Goal: Task Accomplishment & Management: Use online tool/utility

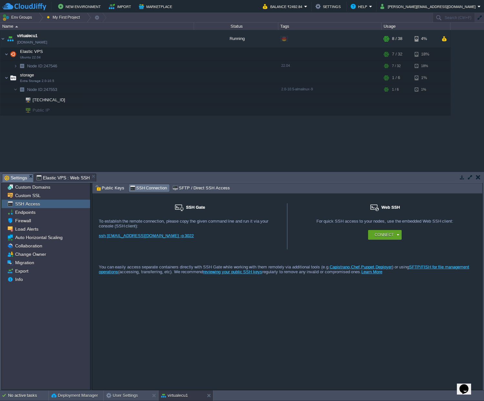
click at [169, 152] on div "virtualecu1 [DOMAIN_NAME] Running Edit RAM 17% CPU 2% 8 / 38 4% Elastic VPS Ubu…" at bounding box center [242, 100] width 484 height 141
click at [6, 52] on img at bounding box center [7, 54] width 4 height 13
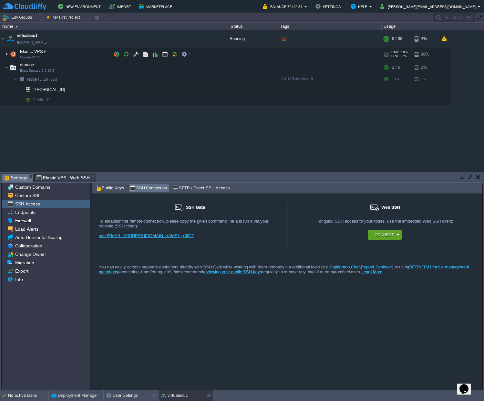
click at [6, 52] on img at bounding box center [7, 54] width 4 height 13
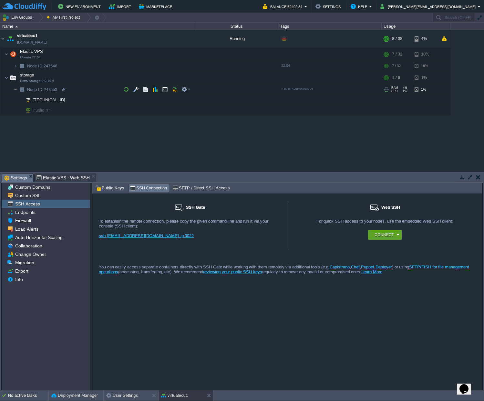
click at [17, 90] on img at bounding box center [16, 90] width 4 height 10
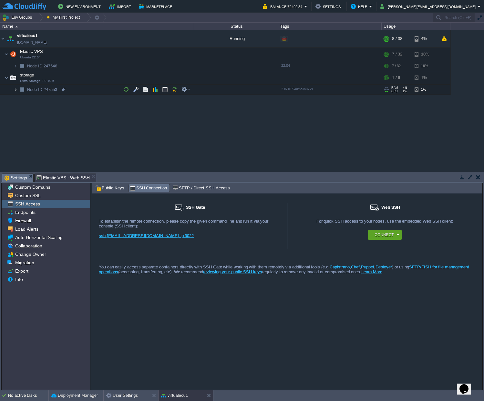
click at [17, 90] on img at bounding box center [16, 90] width 4 height 10
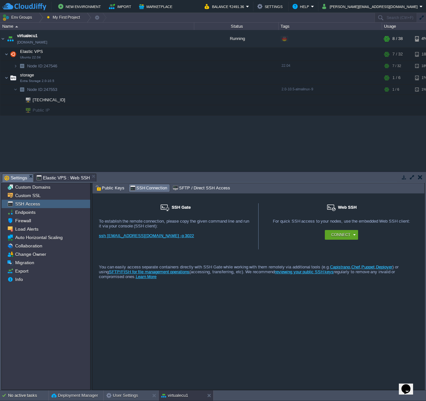
click at [174, 248] on div "SSH Gate For remote connection you require SSH public key to be added to the ac…" at bounding box center [175, 226] width 166 height 46
drag, startPoint x: 180, startPoint y: 238, endPoint x: 118, endPoint y: 236, distance: 62.4
click at [118, 236] on div "ssh [EMAIL_ADDRESS][DOMAIN_NAME] -p 3022" at bounding box center [175, 239] width 153 height 10
click at [186, 250] on div "SSH Gate For remote connection you require SSH public key to be added to the ac…" at bounding box center [175, 226] width 166 height 46
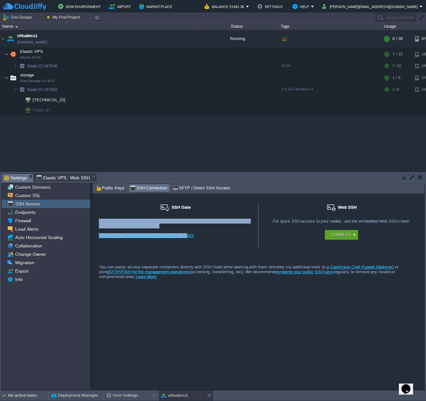
drag, startPoint x: 181, startPoint y: 240, endPoint x: 96, endPoint y: 206, distance: 91.5
click at [96, 206] on div "SSH Gate For remote connection you require SSH public key to be added to the ac…" at bounding box center [175, 226] width 166 height 46
copy div "To establish the remote connection, please copy the given command line and run …"
